Goal: Entertainment & Leisure: Consume media (video, audio)

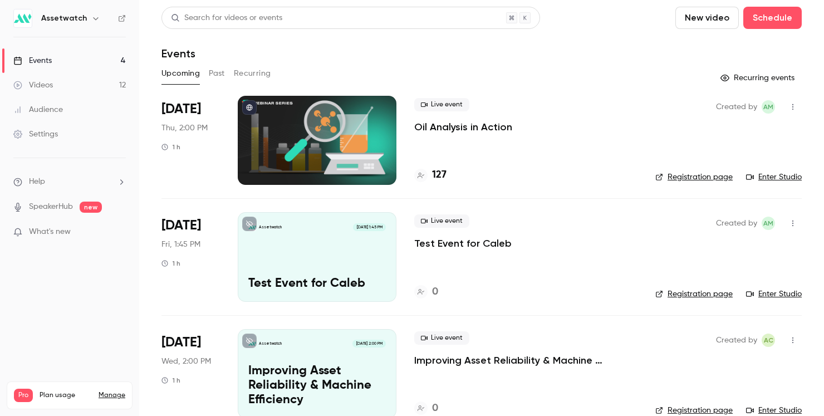
click at [55, 82] on link "Videos 12" at bounding box center [69, 85] width 139 height 25
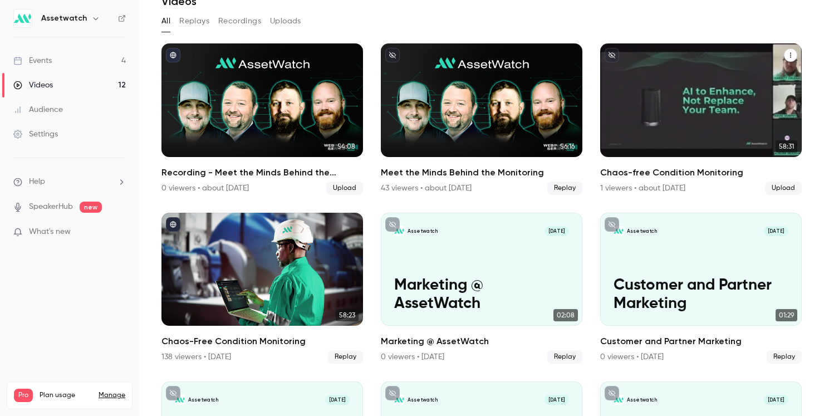
scroll to position [58, 0]
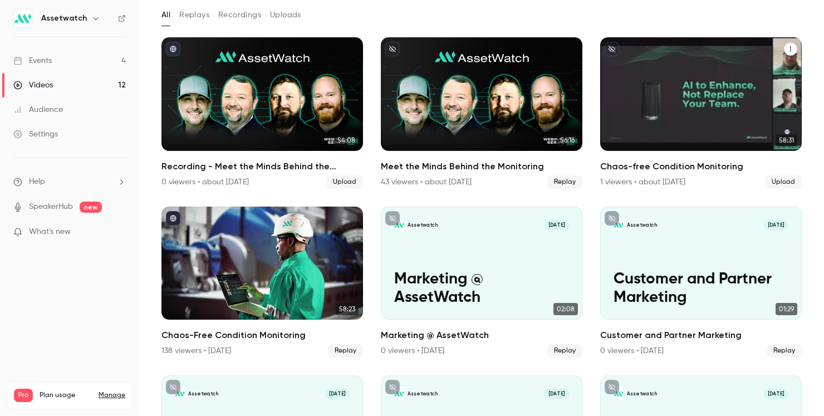
click at [697, 120] on div "Chaos-free Condition Monitoring" at bounding box center [701, 94] width 202 height 114
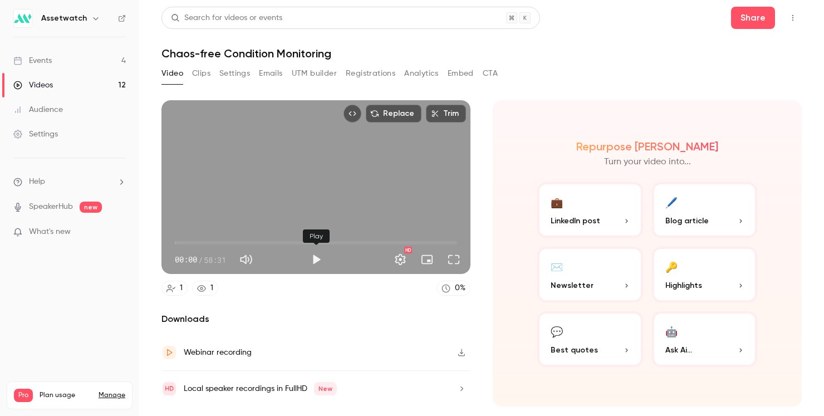
click at [313, 261] on button "Play" at bounding box center [316, 259] width 22 height 22
click at [333, 199] on div "Replace Trim 00:00 00:00 / 58:31 HD" at bounding box center [316, 187] width 309 height 174
type input "***"
click at [745, 16] on button "Share" at bounding box center [753, 18] width 44 height 22
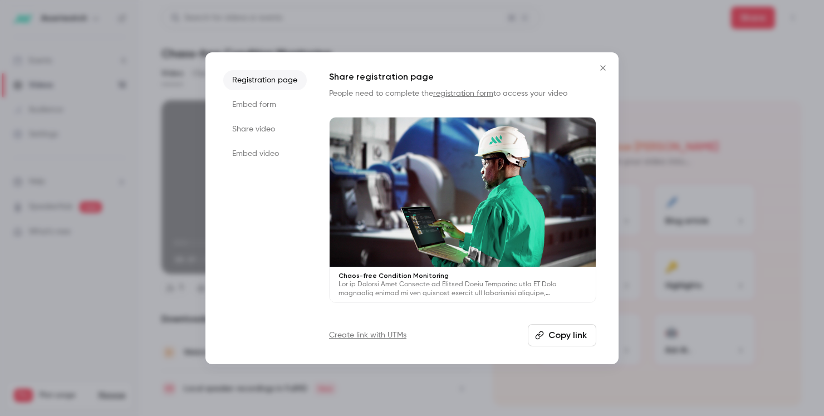
click at [257, 130] on li "Share video" at bounding box center [265, 129] width 84 height 20
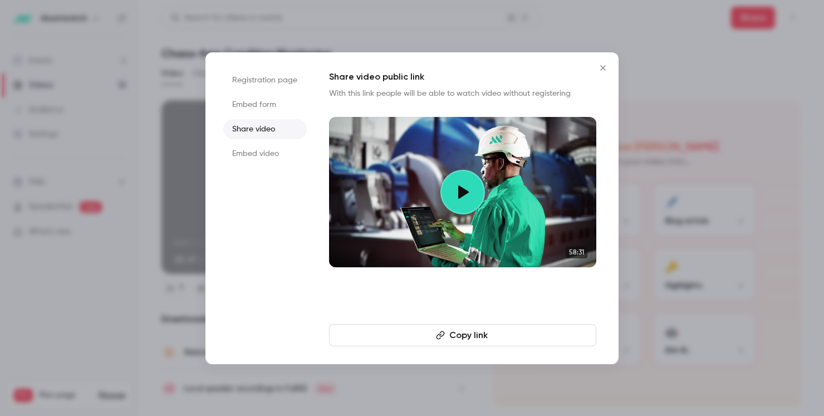
click at [497, 342] on button "Copy link" at bounding box center [462, 335] width 267 height 22
click at [600, 75] on button "Close" at bounding box center [603, 68] width 22 height 22
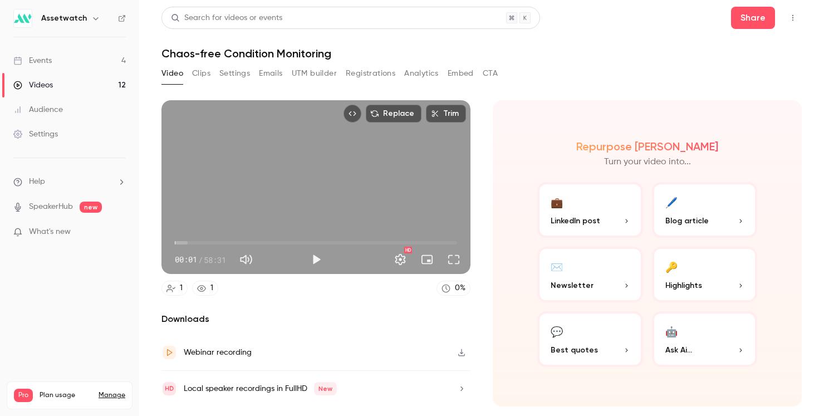
click at [462, 352] on icon "button" at bounding box center [461, 353] width 9 height 8
